Goal: Communication & Community: Answer question/provide support

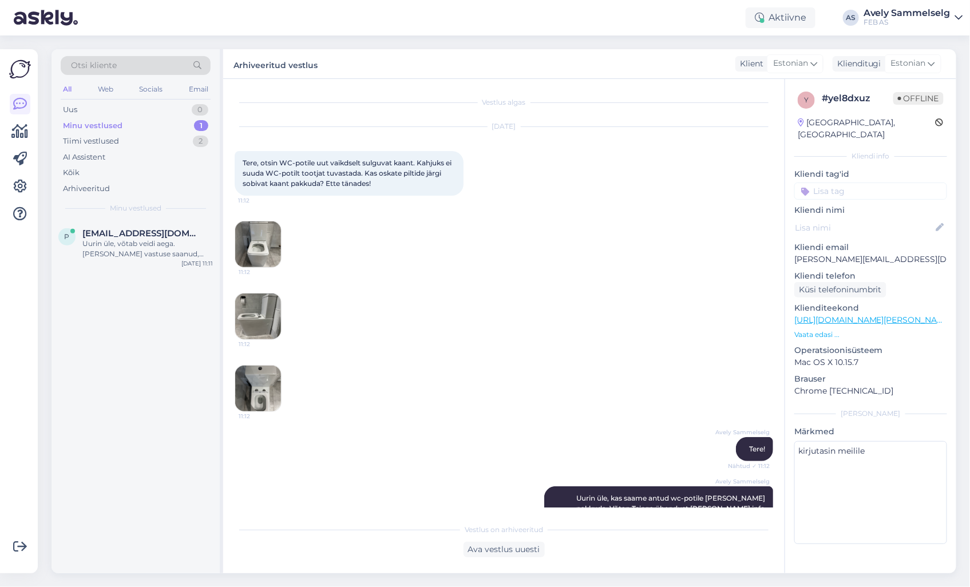
scroll to position [259, 0]
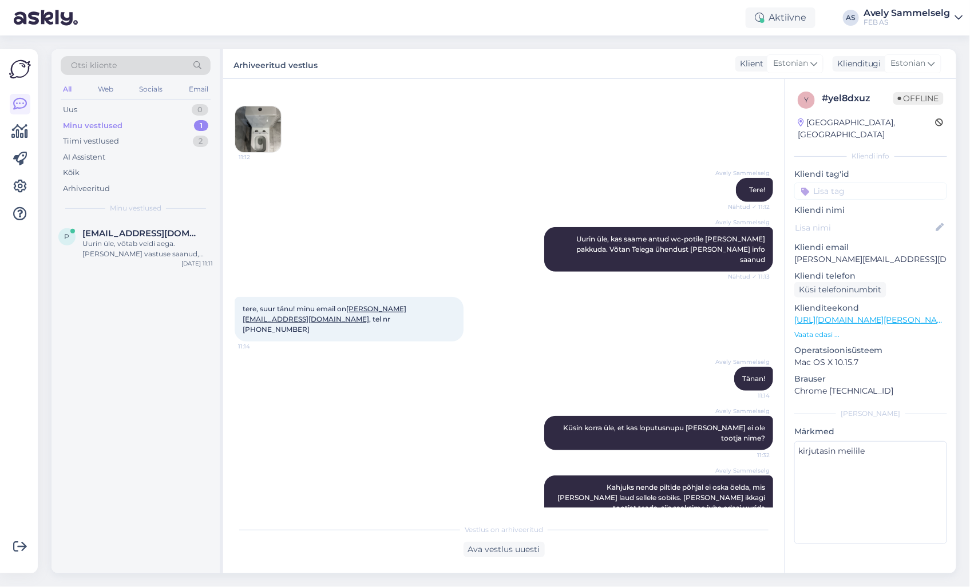
click at [147, 129] on div "Minu vestlused 1" at bounding box center [136, 126] width 150 height 16
click at [96, 238] on span "[EMAIL_ADDRESS][DOMAIN_NAME]" at bounding box center [141, 233] width 119 height 10
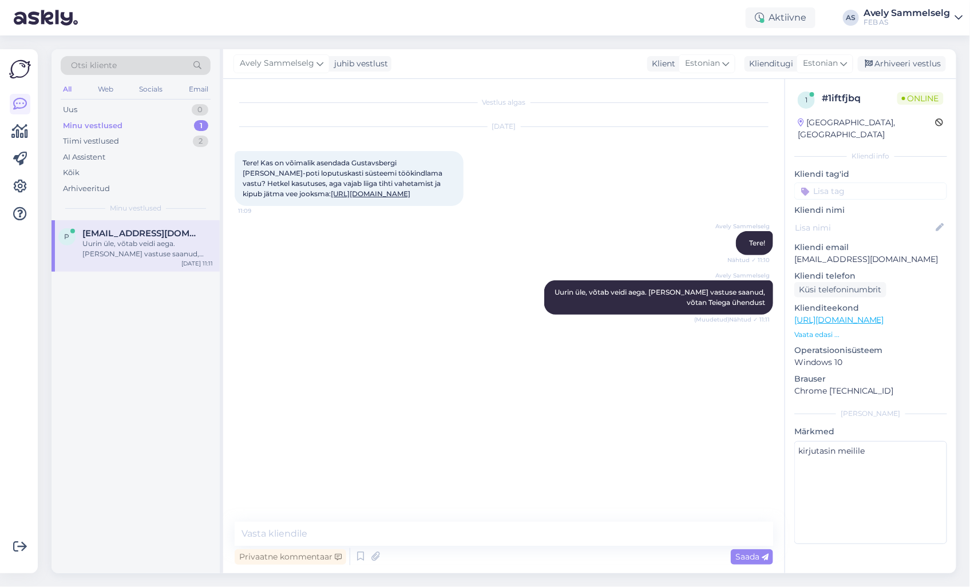
click at [807, 330] on p "Vaata edasi ..." at bounding box center [870, 335] width 153 height 10
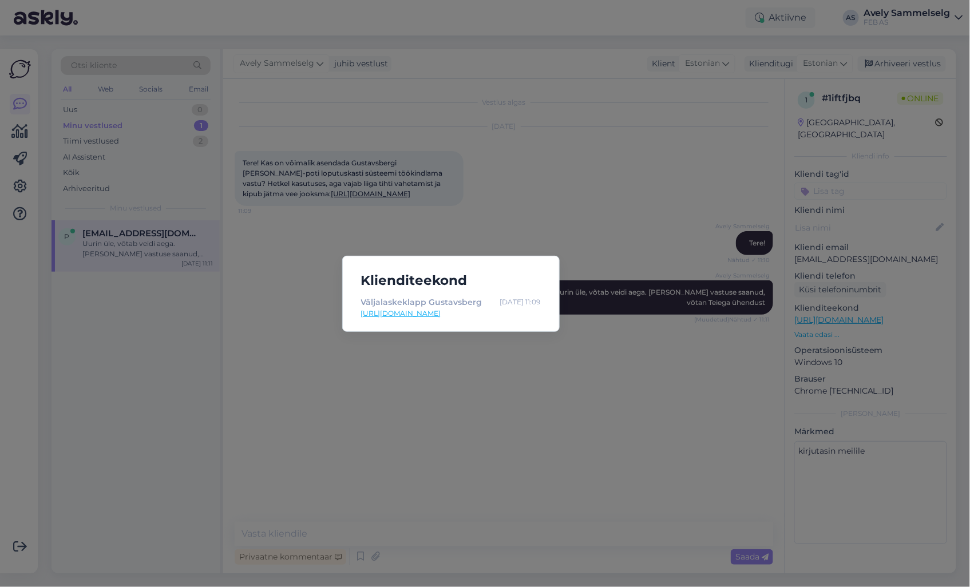
click at [668, 371] on div "Klienditeekond Väljalaskeklapp Gustavsberg [DATE] 11:09 [URL][DOMAIN_NAME]" at bounding box center [485, 293] width 970 height 587
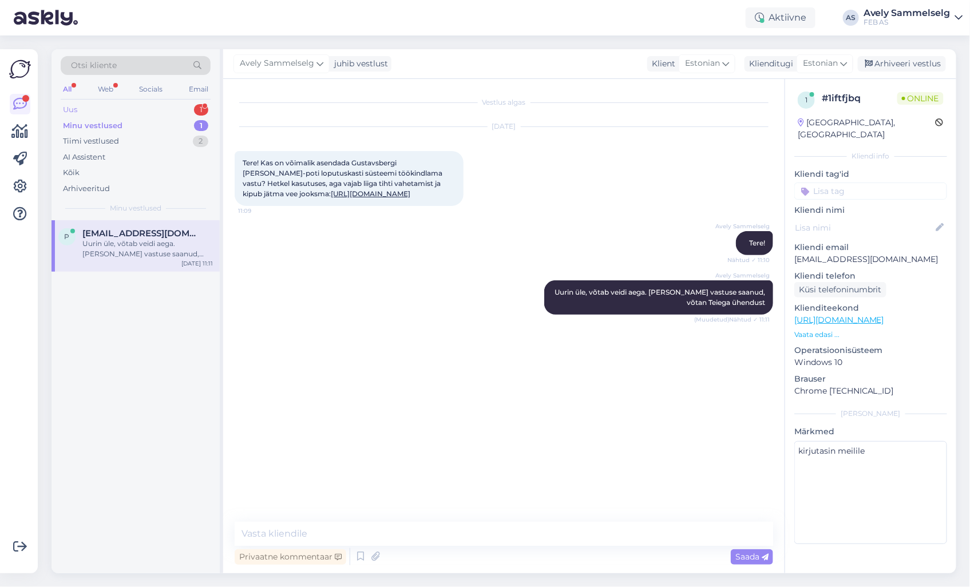
click at [132, 106] on div "Uus 1" at bounding box center [136, 110] width 150 height 16
click at [119, 247] on div "Tere, Kas teil on pakkuda Milwaukee saele varuosa koodiga: 4931473718" at bounding box center [147, 249] width 130 height 21
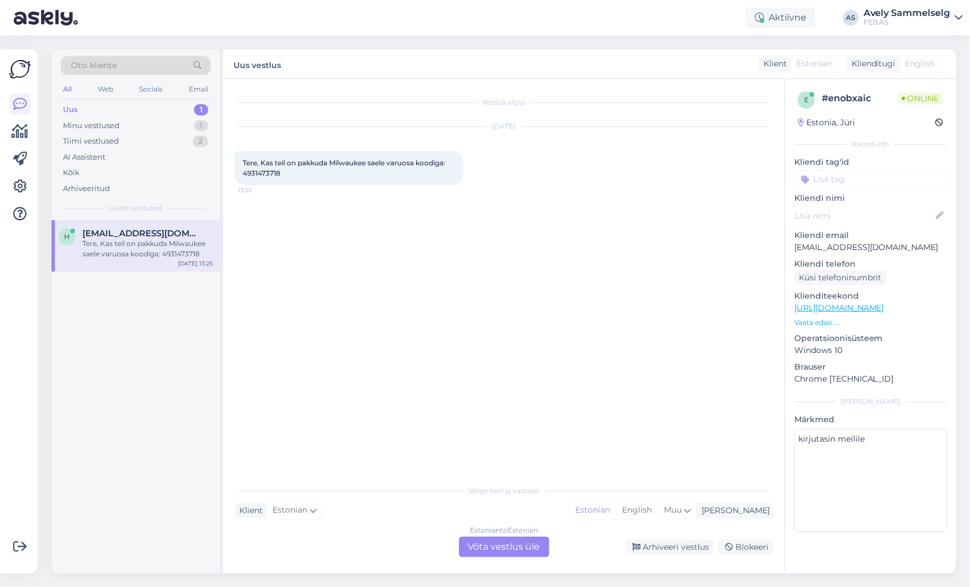
click at [481, 544] on div "Estonian to Estonian Võta vestlus üle" at bounding box center [504, 547] width 90 height 21
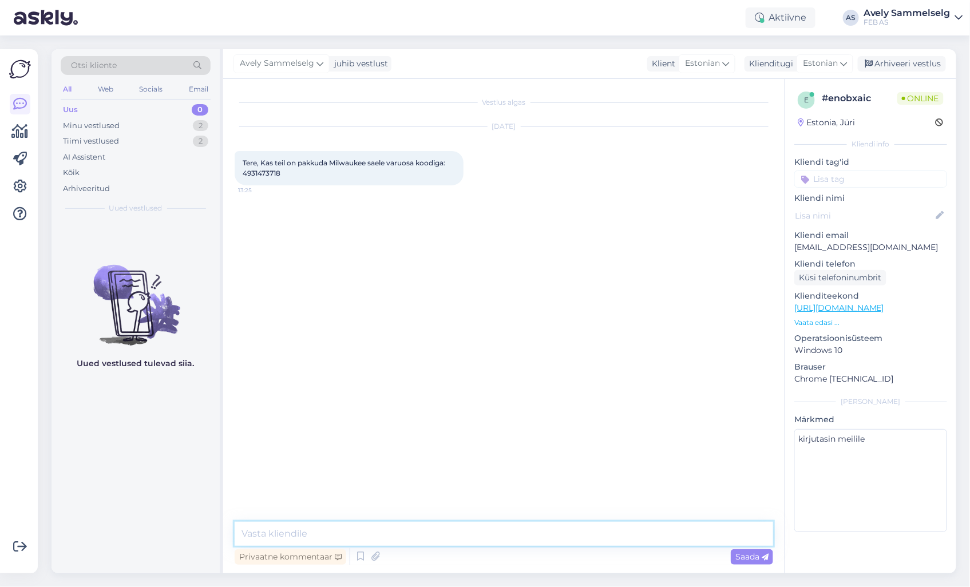
click at [456, 534] on textarea at bounding box center [504, 534] width 539 height 24
type textarea "Tere!"
type textarea "Kohe vaatan"
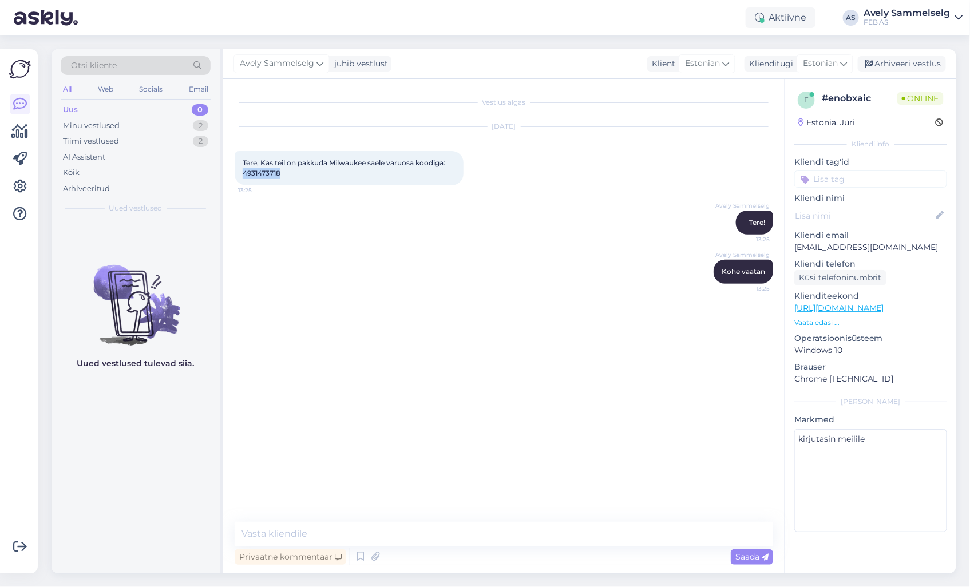
drag, startPoint x: 266, startPoint y: 180, endPoint x: 243, endPoint y: 180, distance: 22.9
click at [243, 180] on div "Tere, Kas teil on pakkuda Milwaukee saele varuosa koodiga: 4931473718 13:25" at bounding box center [349, 168] width 229 height 34
copy span "4931473718"
click at [357, 209] on div "Avely Sammelselg Tere! 13:25" at bounding box center [504, 222] width 539 height 49
click at [385, 531] on textarea at bounding box center [504, 534] width 539 height 24
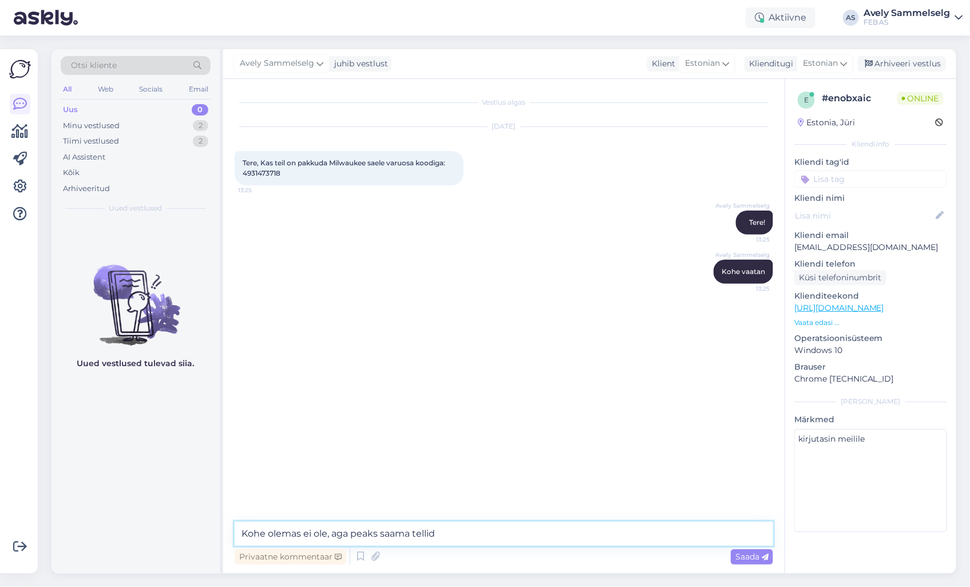
type textarea "Kohe olemas ei ole, aga peaks saama tellida"
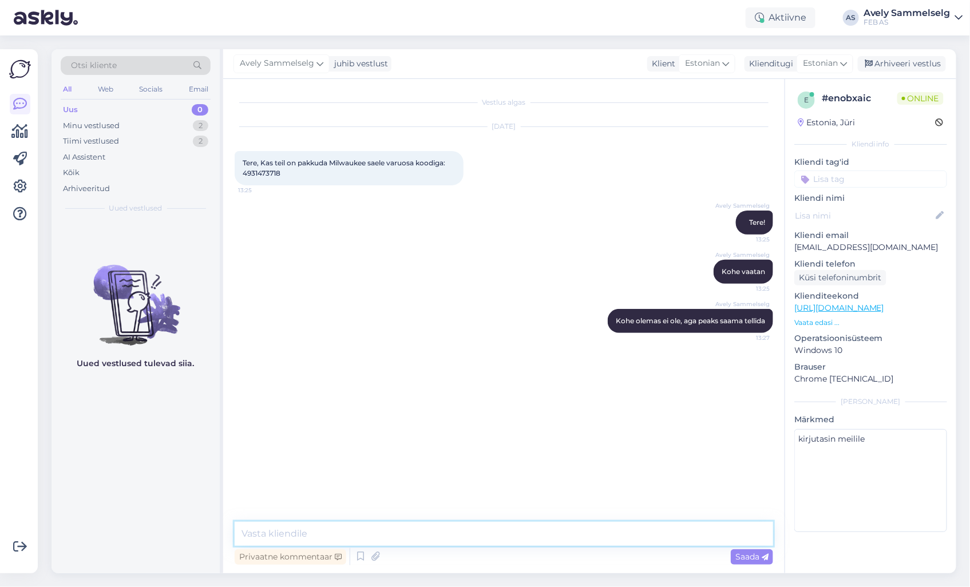
click at [557, 532] on textarea at bounding box center [504, 534] width 539 height 24
click at [505, 534] on textarea at bounding box center [504, 534] width 539 height 24
type textarea "8"
type textarea "hind 83€, tarneaja pean üle täpsustama"
click at [443, 533] on textarea "hind 83€, tarneaja pean üle täpsustama" at bounding box center [504, 534] width 539 height 24
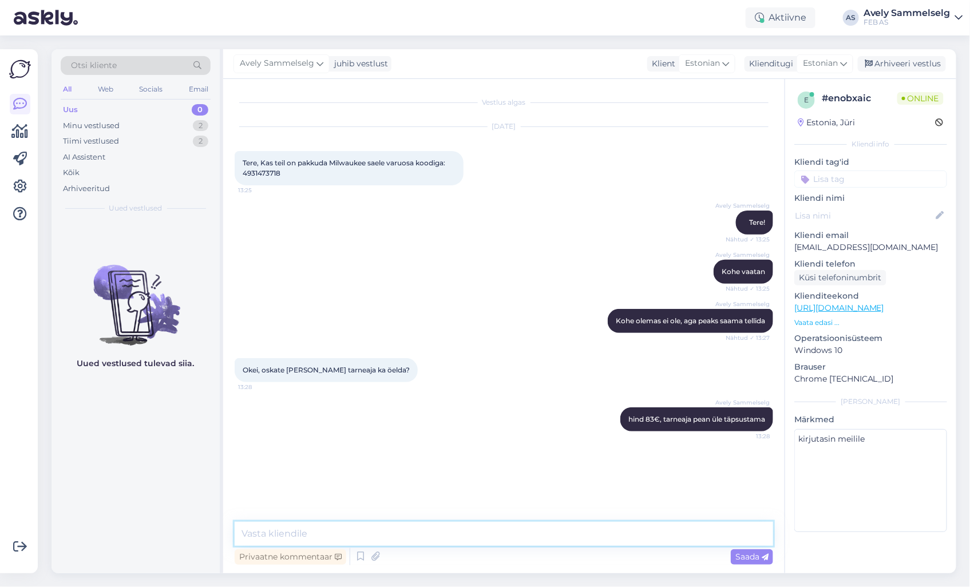
click at [551, 534] on textarea at bounding box center [504, 534] width 539 height 24
click at [403, 533] on textarea "[PERSON_NAME] info saanud," at bounding box center [504, 534] width 539 height 24
type textarea "K"
click at [536, 536] on textarea at bounding box center [504, 534] width 539 height 24
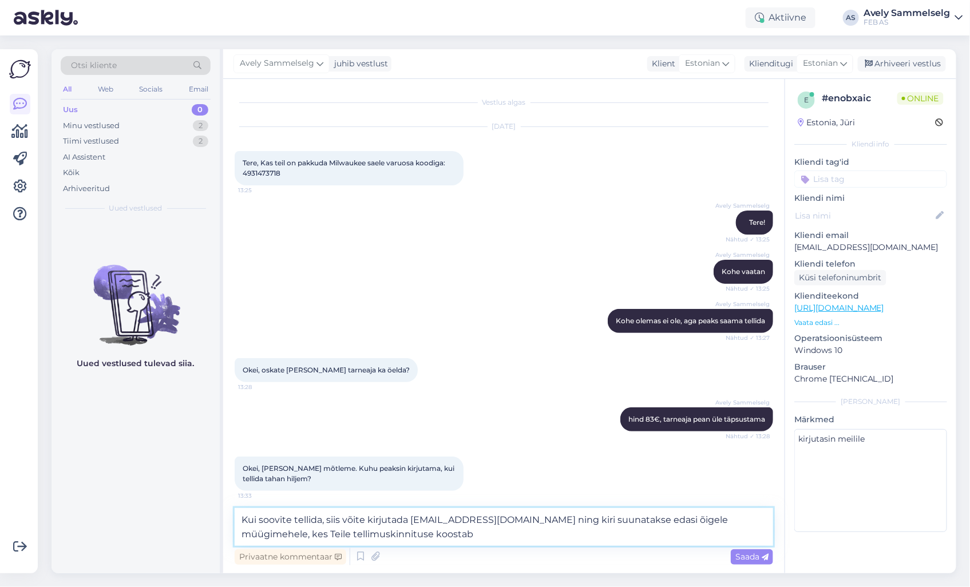
click at [489, 520] on textarea "Kui soovite tellida, siis võite kirjutada [EMAIL_ADDRESS][DOMAIN_NAME] ning kir…" at bounding box center [504, 527] width 539 height 38
type textarea "Kui soovite tellida, siis võite kirjutada [EMAIL_ADDRESS][DOMAIN_NAME] ning [PE…"
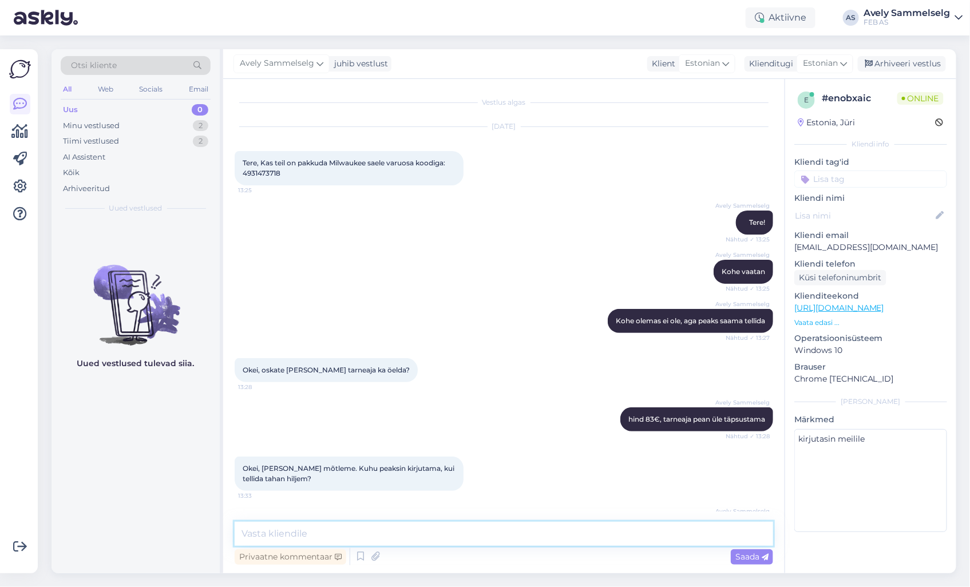
scroll to position [61, 0]
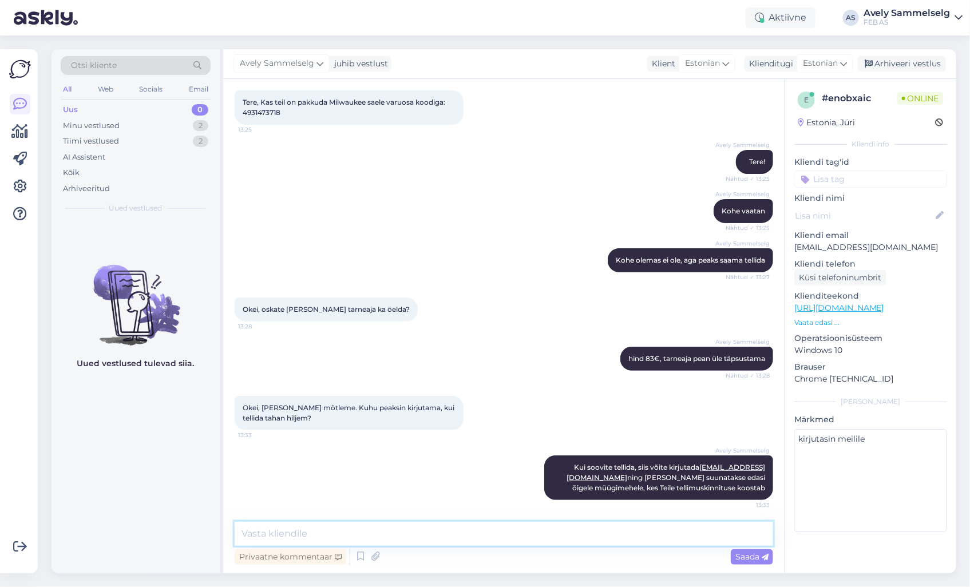
click at [483, 532] on textarea at bounding box center [504, 534] width 539 height 24
type textarea "M"
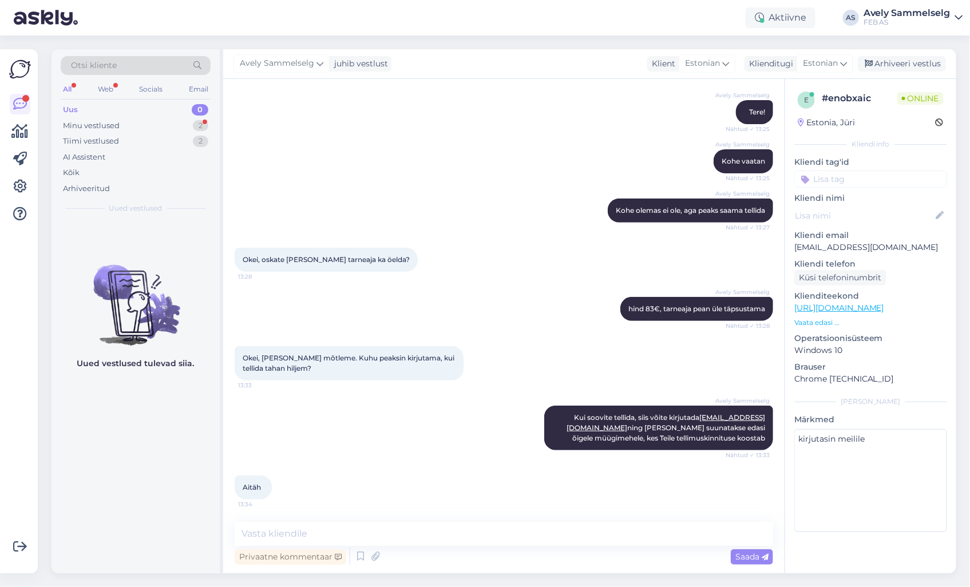
click at [396, 521] on div "Vestlus algas [DATE] Tere, Kas teil on pakkuda Milwaukee saele varuosa koodiga:…" at bounding box center [503, 326] width 561 height 495
click at [393, 533] on textarea at bounding box center [504, 534] width 539 height 24
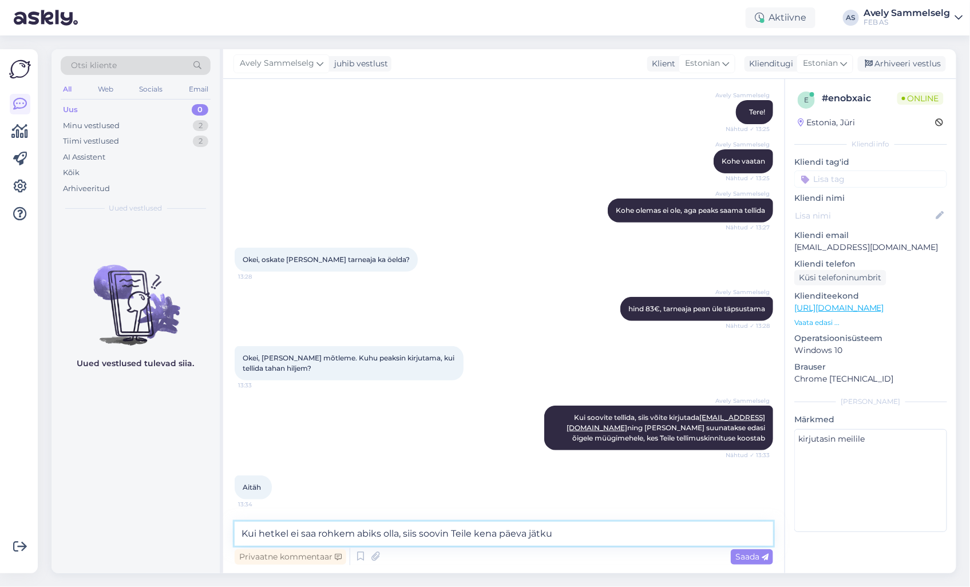
type textarea "Kui hetkel ei saa rohkem abiks olla, siis soovin Teile kena päeva jätku!"
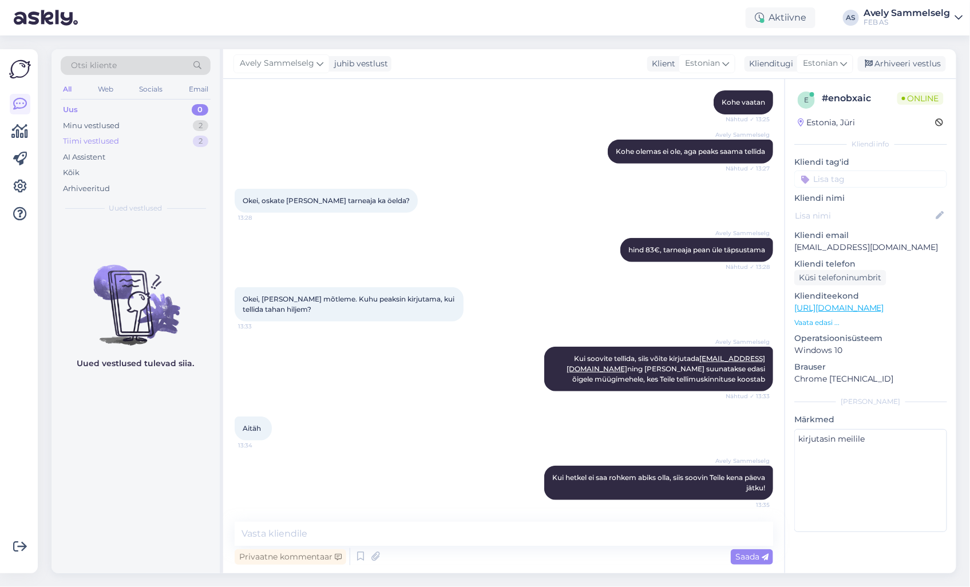
click at [135, 141] on div "Tiimi vestlused 2" at bounding box center [136, 141] width 150 height 16
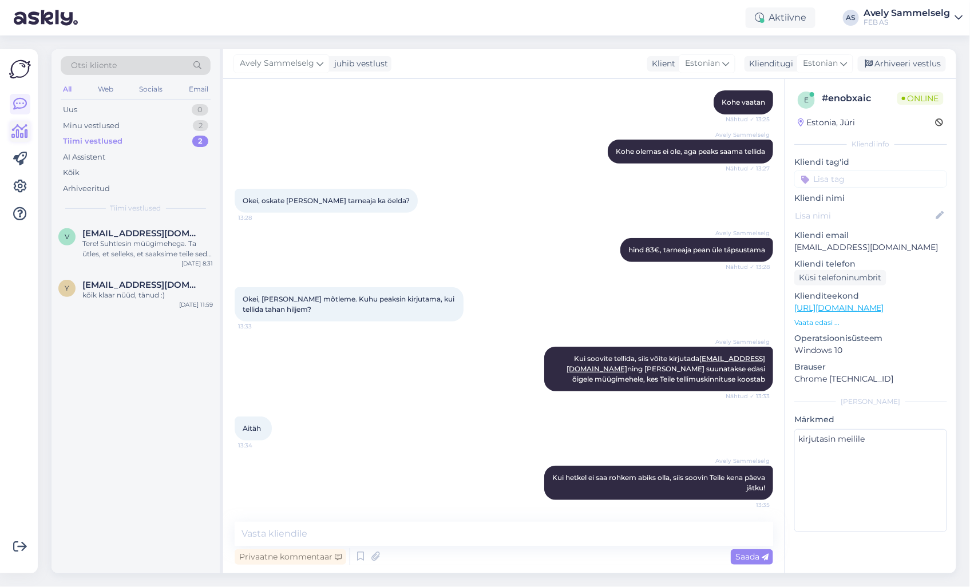
click at [24, 132] on icon at bounding box center [20, 132] width 17 height 14
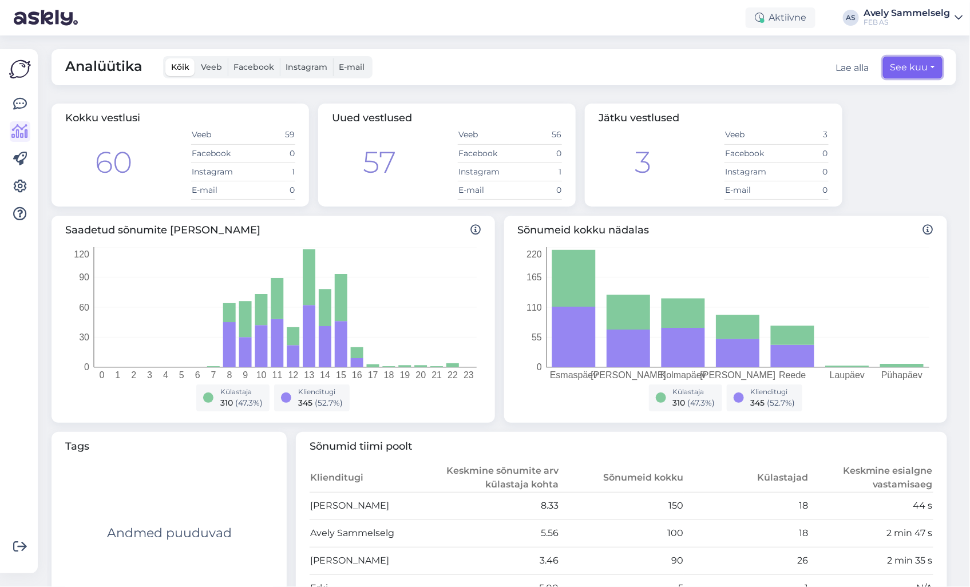
click at [885, 65] on button "See kuu" at bounding box center [913, 68] width 60 height 22
select select "7"
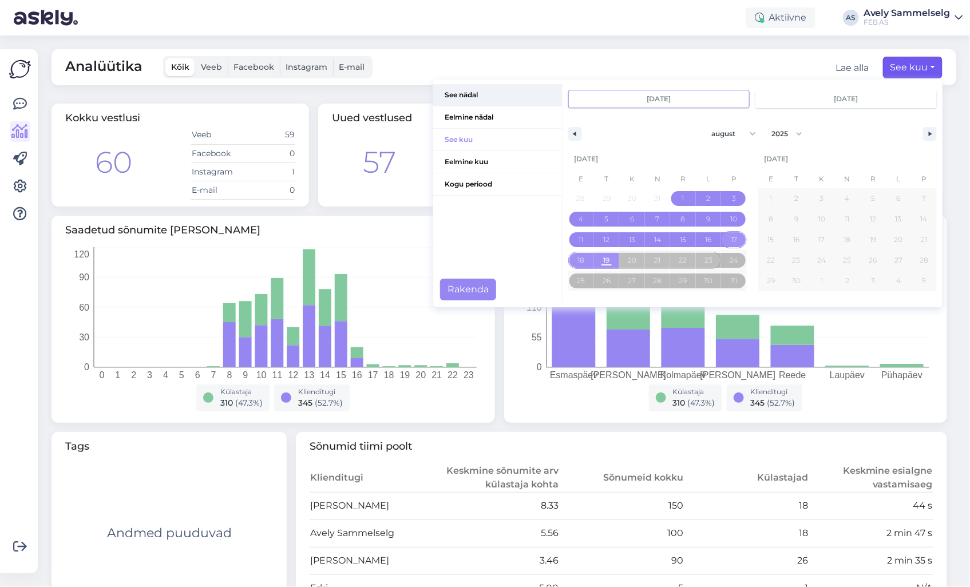
click at [474, 88] on span "See nädal" at bounding box center [497, 95] width 129 height 22
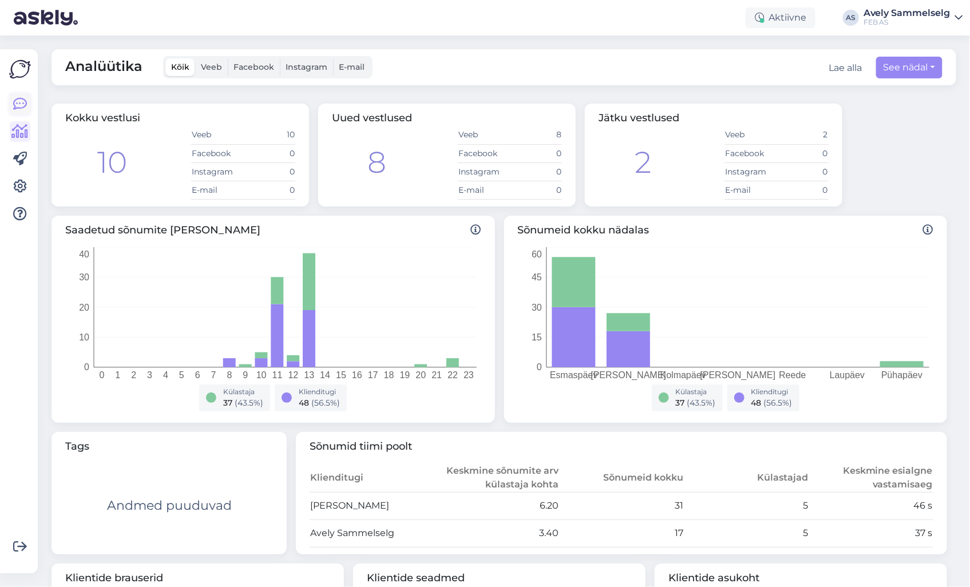
click at [22, 106] on icon at bounding box center [20, 104] width 14 height 14
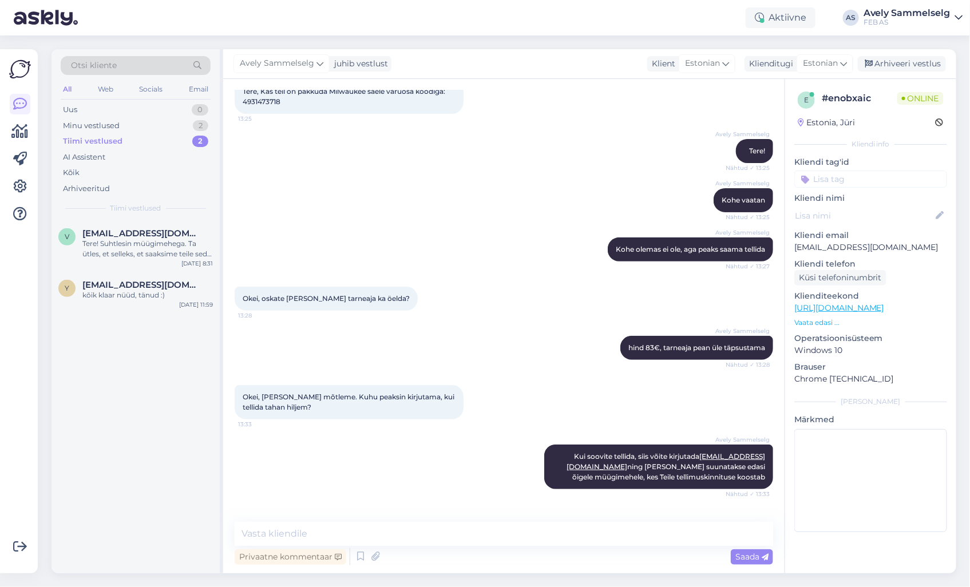
scroll to position [169, 0]
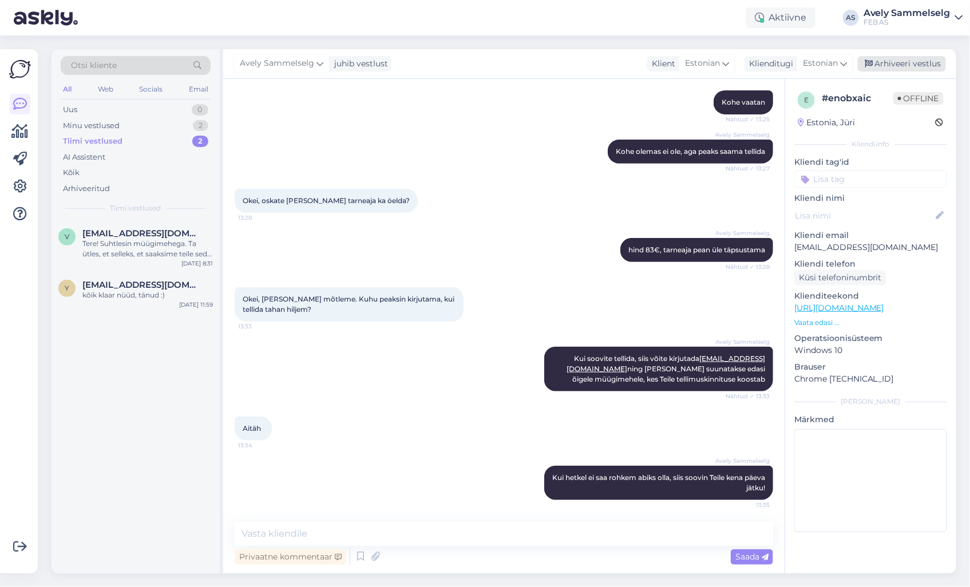
click at [899, 60] on div "Arhiveeri vestlus" at bounding box center [902, 63] width 88 height 15
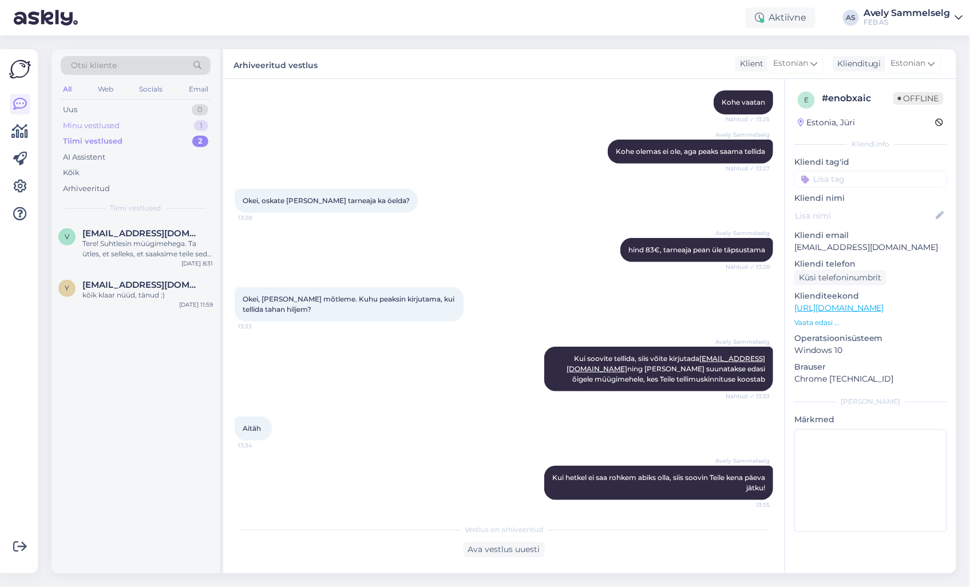
click at [157, 127] on div "Minu vestlused 1" at bounding box center [136, 126] width 150 height 16
click at [127, 255] on div "Uurin üle, võtab veidi aega. [PERSON_NAME] vastuse saanud, võtan Teiega ühendust" at bounding box center [147, 249] width 130 height 21
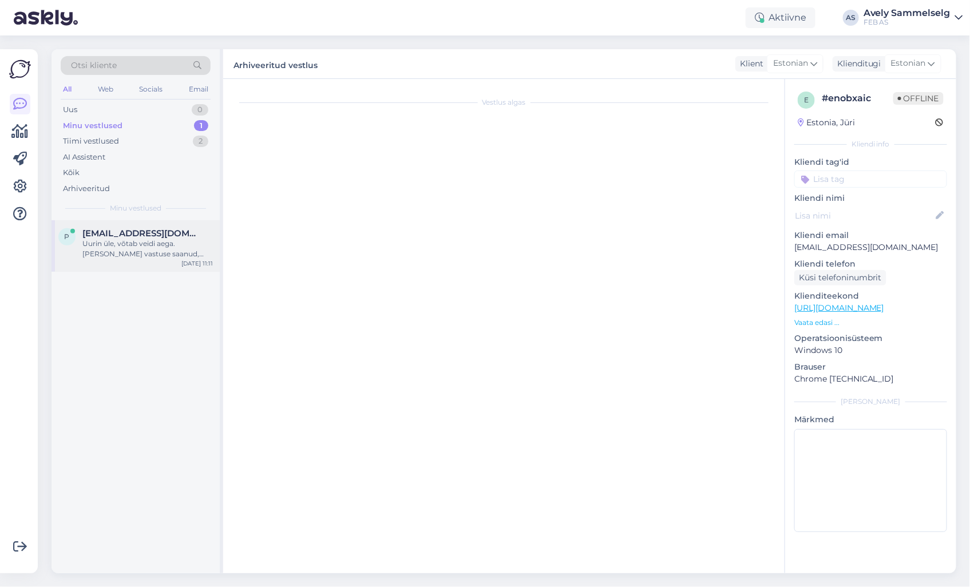
scroll to position [0, 0]
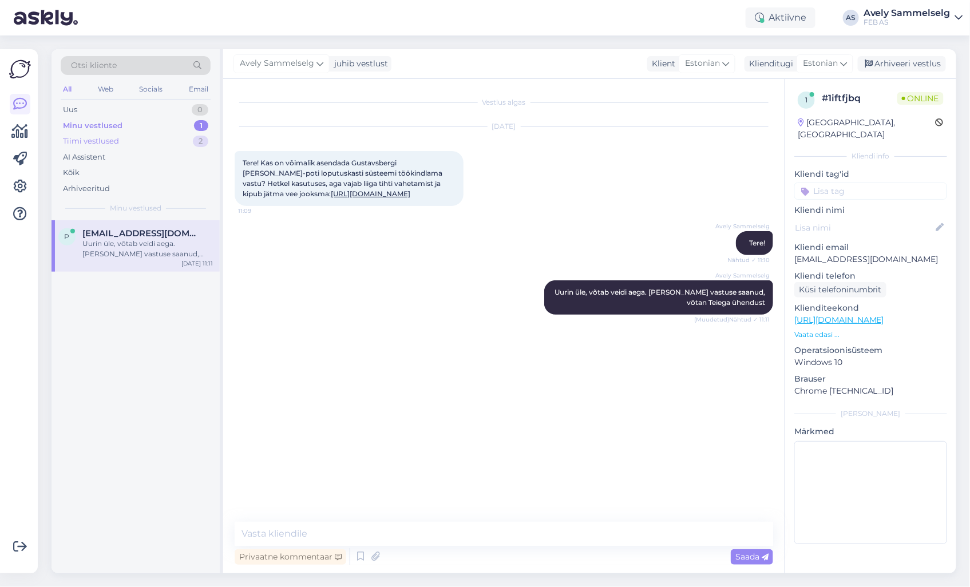
click at [118, 139] on div "Tiimi vestlused" at bounding box center [91, 141] width 56 height 11
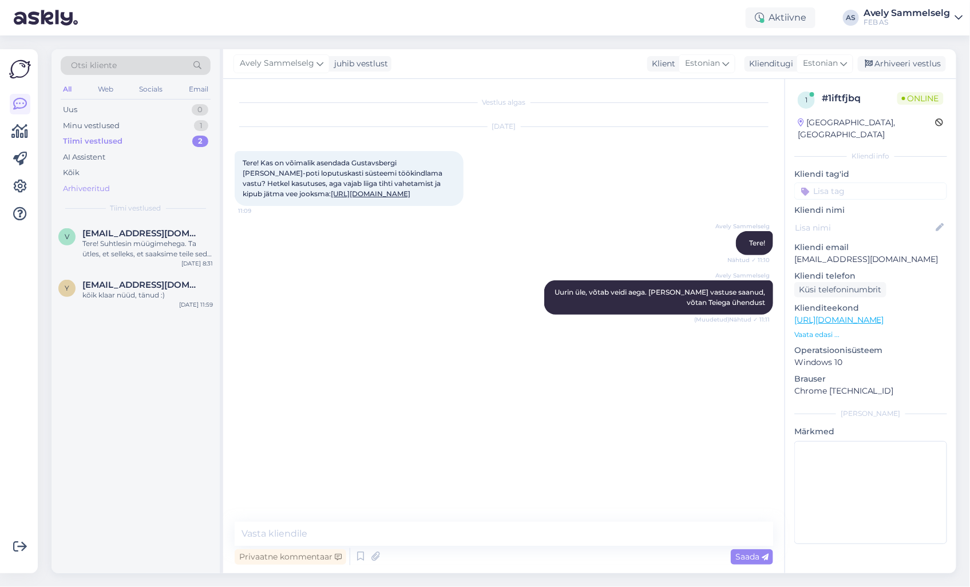
click at [106, 186] on div "Arhiveeritud" at bounding box center [86, 188] width 47 height 11
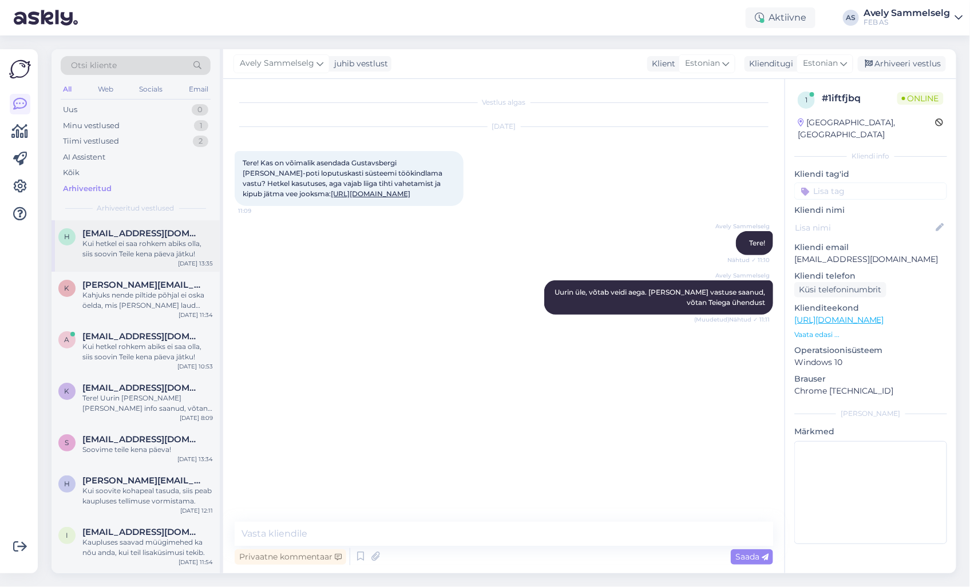
click at [126, 242] on div "Kui hetkel ei saa rohkem abiks olla, siis soovin Teile kena päeva jätku!" at bounding box center [147, 249] width 130 height 21
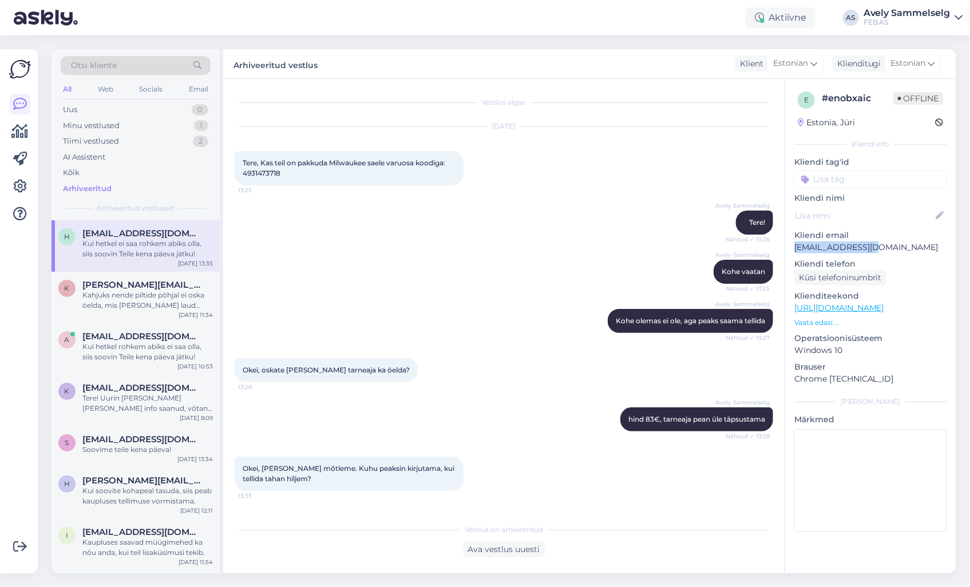
drag, startPoint x: 883, startPoint y: 246, endPoint x: 797, endPoint y: 249, distance: 85.9
click at [797, 249] on p "[EMAIL_ADDRESS][DOMAIN_NAME]" at bounding box center [870, 248] width 153 height 12
drag, startPoint x: 797, startPoint y: 249, endPoint x: 877, endPoint y: 247, distance: 80.1
click at [877, 247] on p "[EMAIL_ADDRESS][DOMAIN_NAME]" at bounding box center [870, 248] width 153 height 12
click at [821, 324] on p "Vaata edasi ..." at bounding box center [870, 323] width 153 height 10
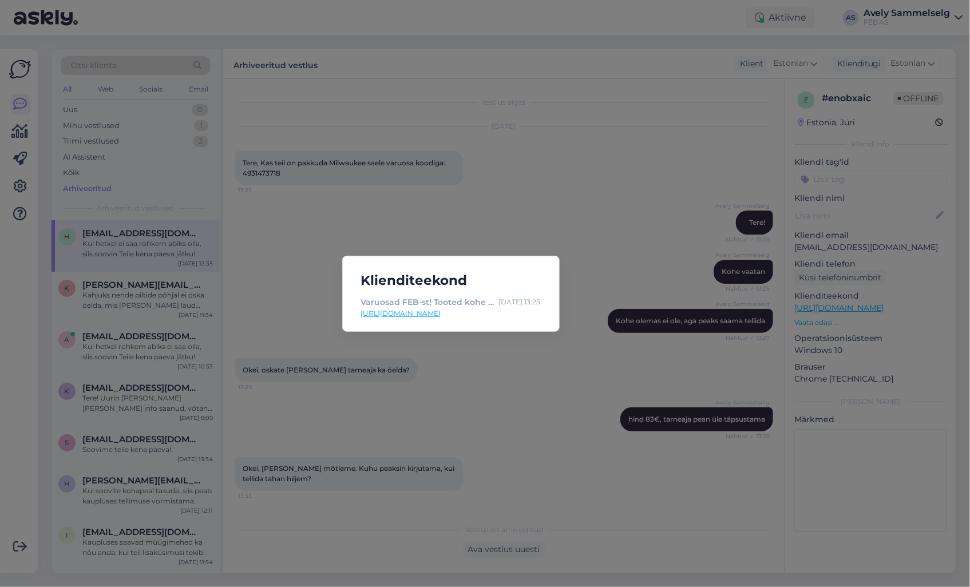
click at [628, 219] on div "Klienditeekond Varuosad FEB-st! Tooted kohe saadaval. [DATE] 13:25 [URL][DOMAIN…" at bounding box center [485, 293] width 970 height 587
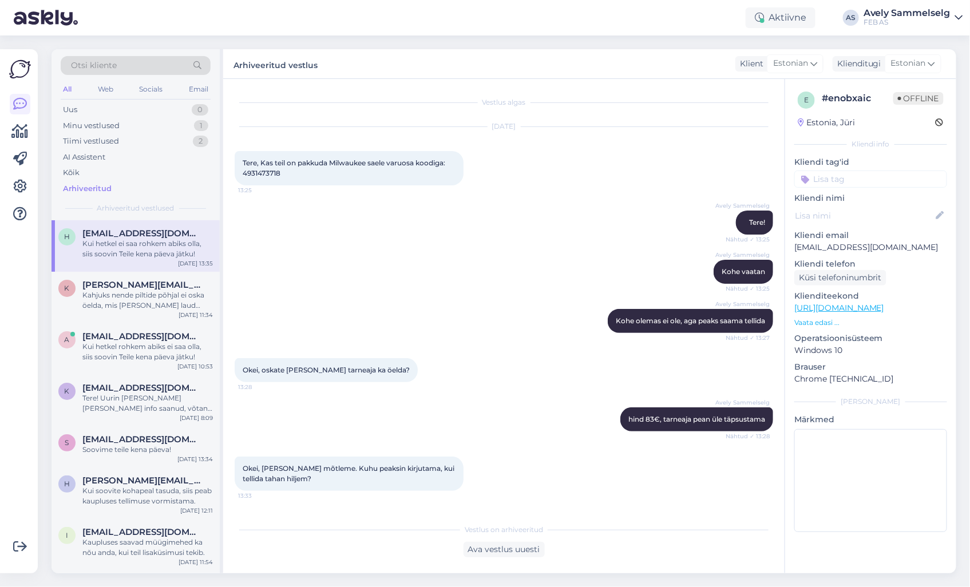
scroll to position [173, 0]
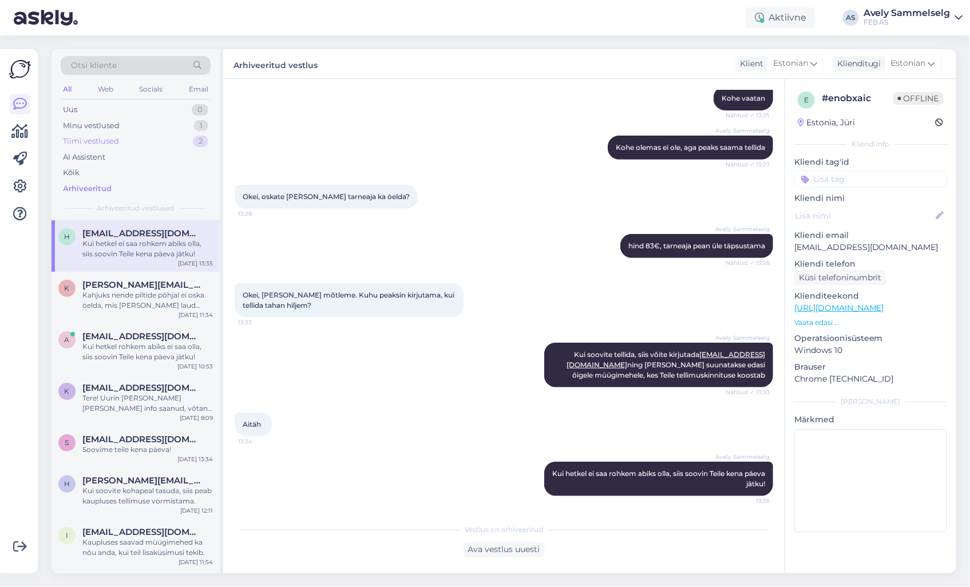
click at [130, 139] on div "Tiimi vestlused 2" at bounding box center [136, 141] width 150 height 16
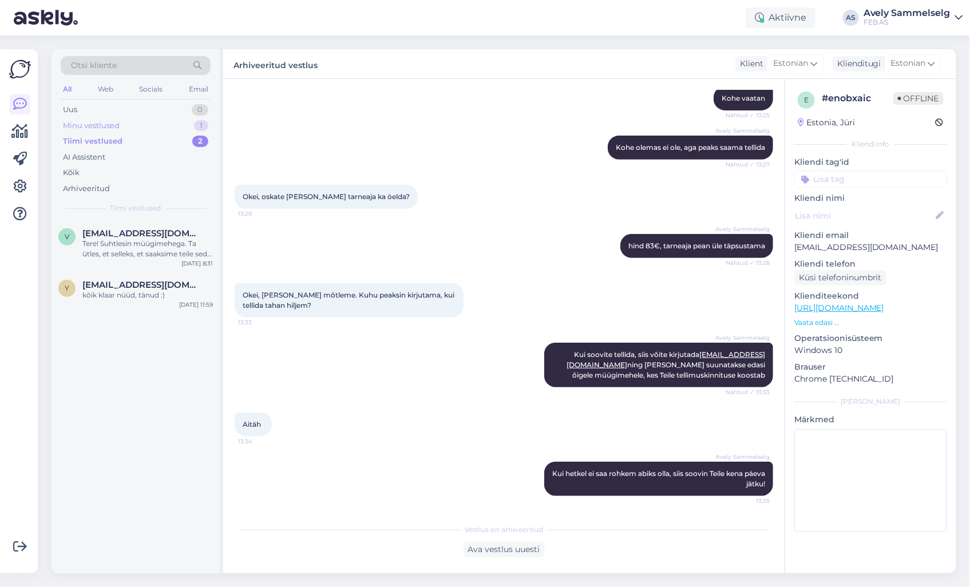
click at [151, 126] on div "Minu vestlused 1" at bounding box center [136, 126] width 150 height 16
click at [155, 247] on div "Uurin üle, võtab veidi aega. [PERSON_NAME] vastuse saanud, võtan Teiega ühendust" at bounding box center [147, 249] width 130 height 21
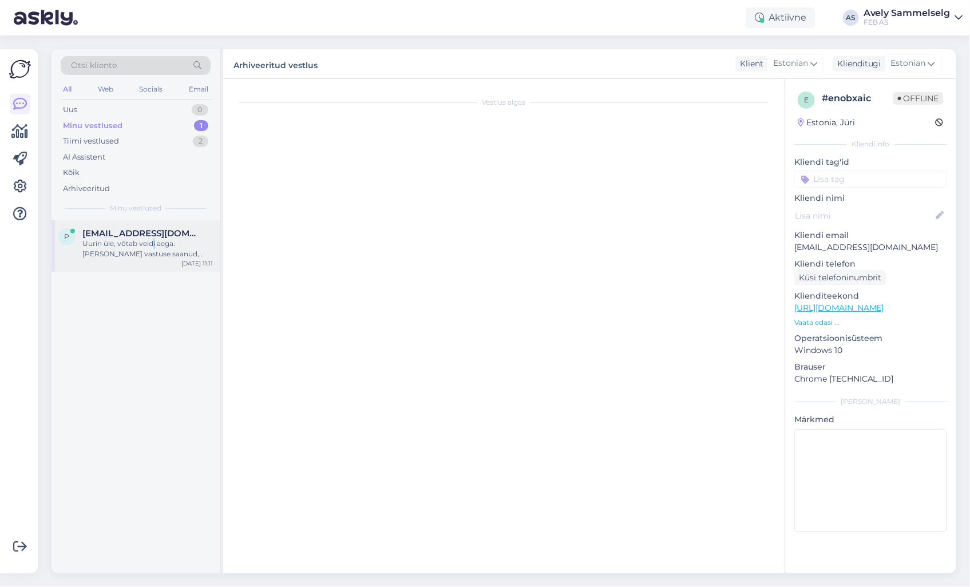
scroll to position [0, 0]
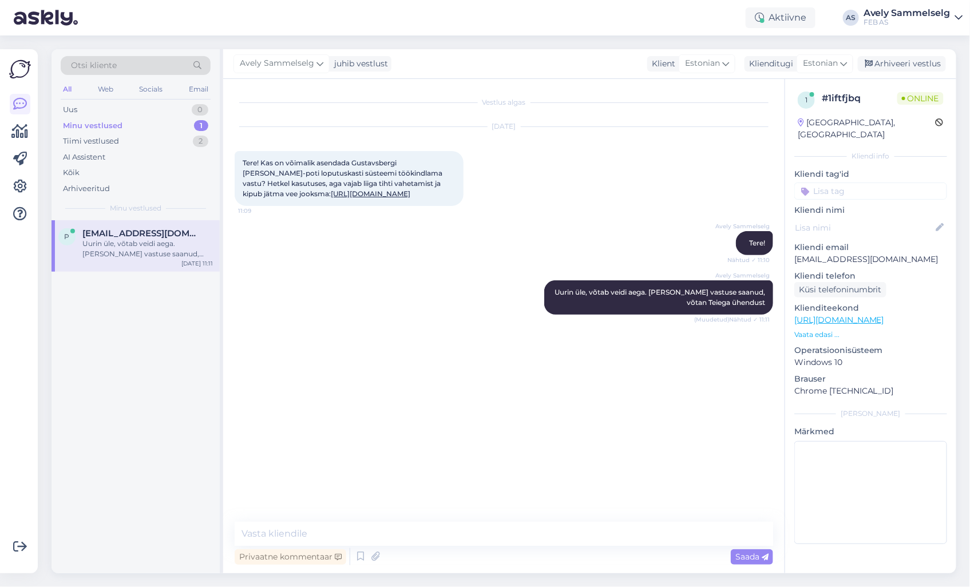
click at [594, 424] on div "Vestlus algas [DATE] Tere! Kas on võimalik asendada Gustavsbergi [PERSON_NAME]-…" at bounding box center [509, 300] width 549 height 421
click at [153, 139] on div "Tiimi vestlused 2" at bounding box center [136, 141] width 150 height 16
click at [168, 245] on div "Tere! Suhtlesin müügimehega. Ta ütles, et selleks, et saaksime teile seda toode…" at bounding box center [147, 249] width 130 height 21
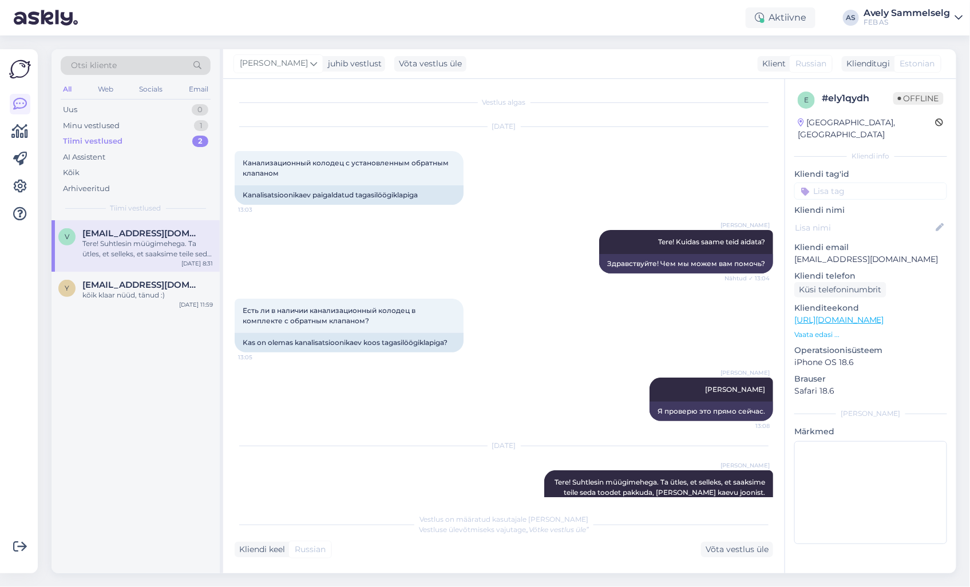
scroll to position [79, 0]
